Goal: Information Seeking & Learning: Compare options

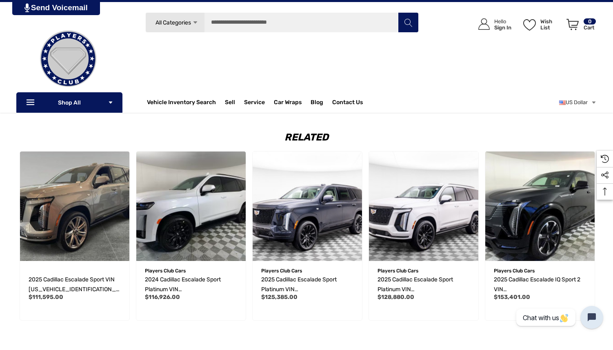
scroll to position [1193, 0]
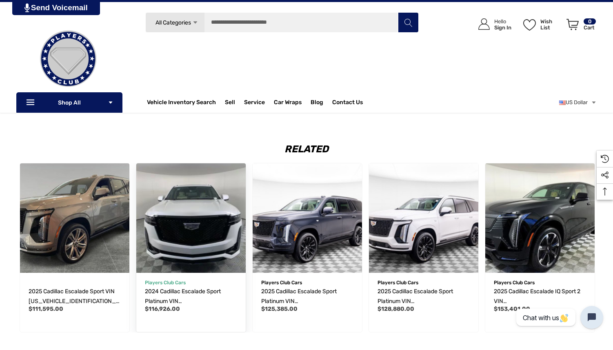
click at [205, 224] on img "2024 Cadillac Escalade Sport Platinum VIN 1GYS4GKL0RR368890,$116,926.00\a" at bounding box center [191, 218] width 120 height 120
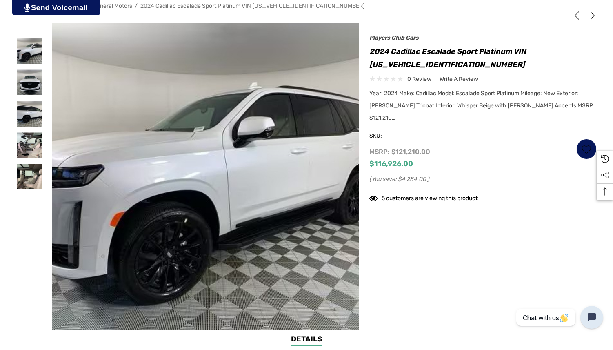
scroll to position [136, 0]
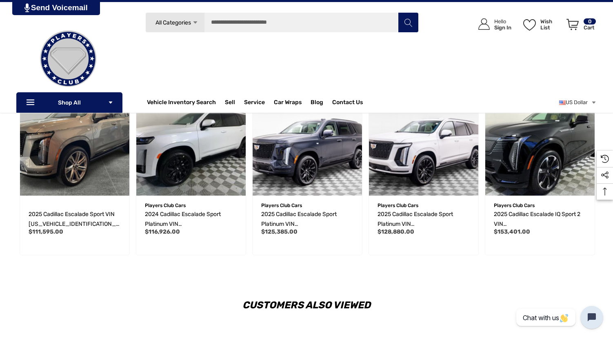
scroll to position [1242, 0]
